Goal: Navigation & Orientation: Find specific page/section

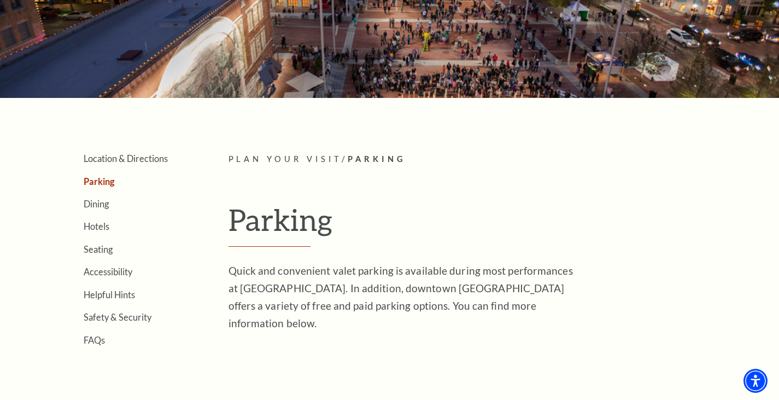
scroll to position [45, 0]
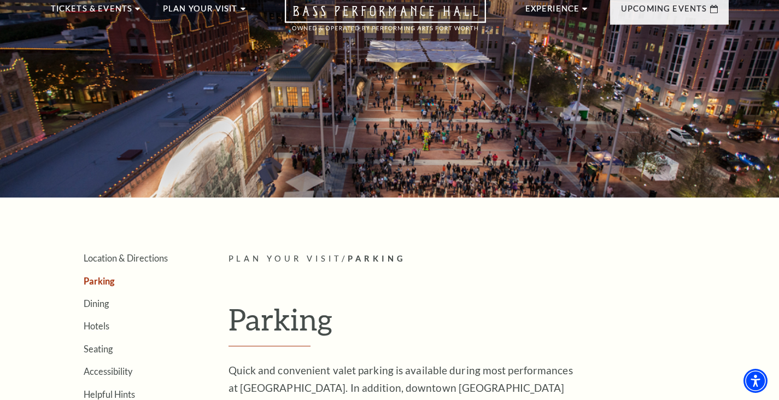
click at [319, 264] on p "Plan Your Visit / Parking" at bounding box center [479, 259] width 500 height 14
click at [357, 252] on p "Plan Your Visit / Parking" at bounding box center [479, 259] width 500 height 14
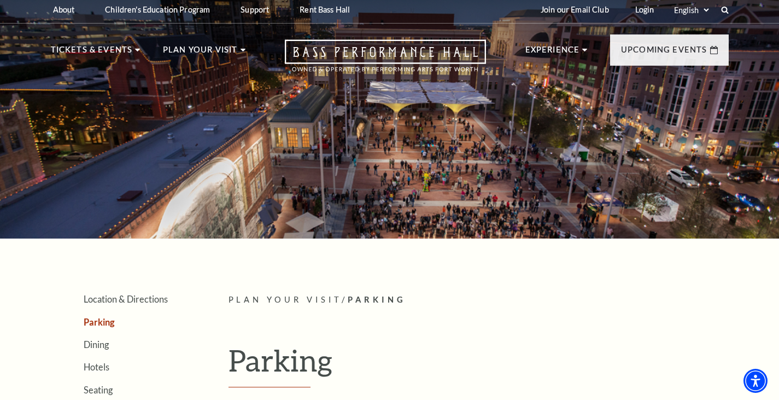
scroll to position [0, 0]
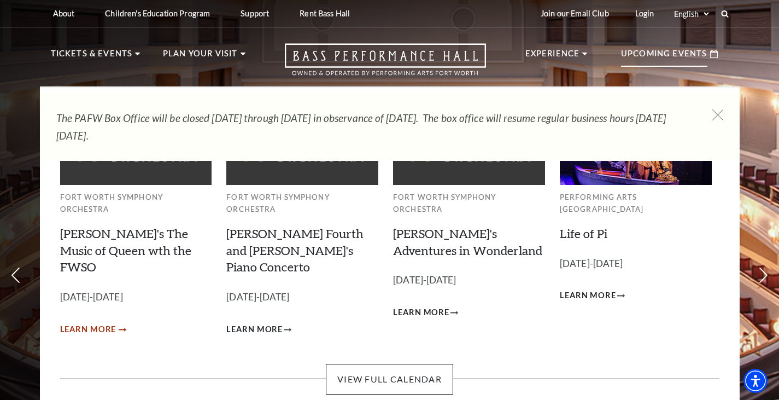
click at [114, 323] on span "Learn More" at bounding box center [88, 330] width 56 height 14
